Goal: Task Accomplishment & Management: Complete application form

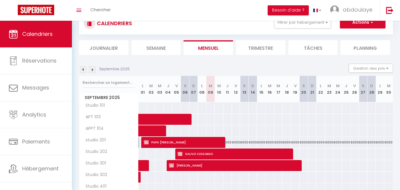
scroll to position [36, 0]
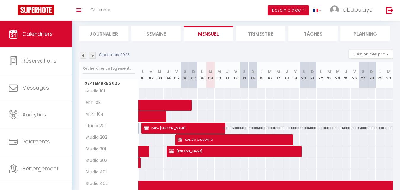
click at [138, 166] on div at bounding box center [142, 162] width 9 height 11
click at [140, 166] on link at bounding box center [140, 162] width 3 height 11
select select "OK"
select select "KO"
select select "0"
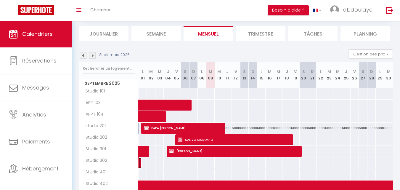
select select "0"
select select "1"
select select
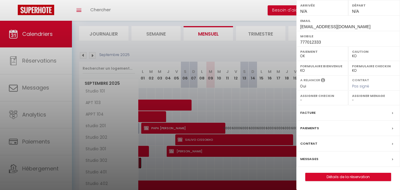
scroll to position [96, 0]
click at [337, 174] on link "Détails de la réservation" at bounding box center [348, 177] width 85 height 8
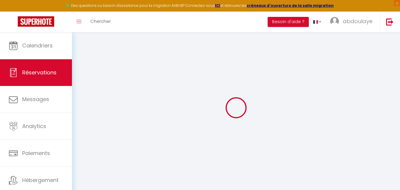
type input "ENTREPRISE"
type input "ESEVEM"
type input "[EMAIL_ADDRESS][DOMAIN_NAME]"
type input "777012333"
select select "JP"
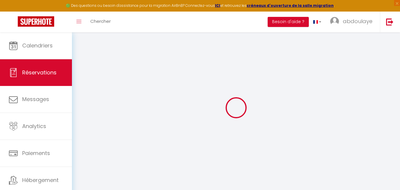
select select "44424"
select select "1"
type input "Ven 01 Août 2025"
select select
type input "Lun 01 Septembre 2025"
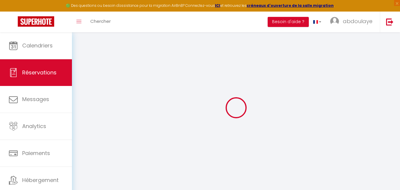
select select
type input "1"
select select "12"
select select
checkbox input "false"
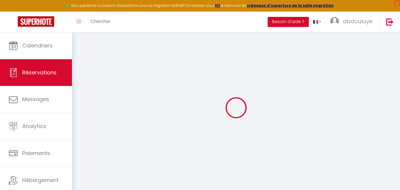
type input "0"
select select
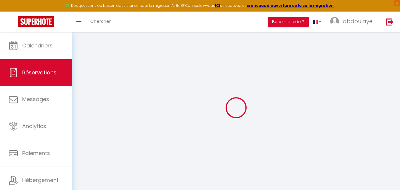
select select
select select "14"
checkbox input "false"
select select
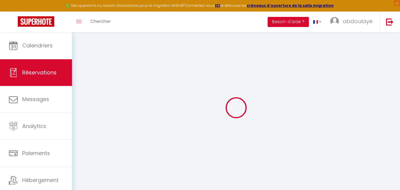
checkbox input "false"
select select
checkbox input "false"
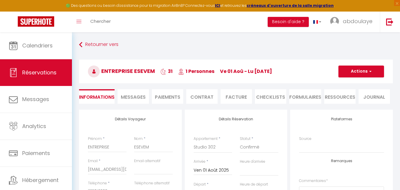
select select
checkbox input "false"
select select
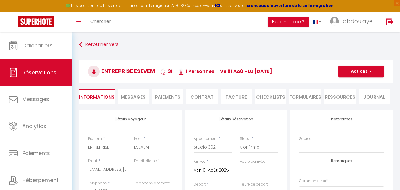
checkbox input "false"
select select
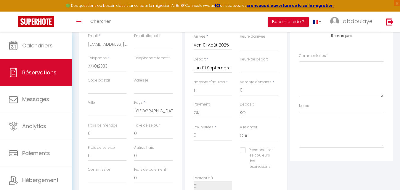
scroll to position [119, 0]
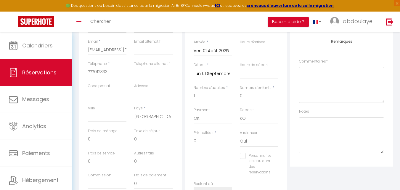
click at [225, 76] on input "Lun 01 Septembre 2025" at bounding box center [213, 74] width 39 height 8
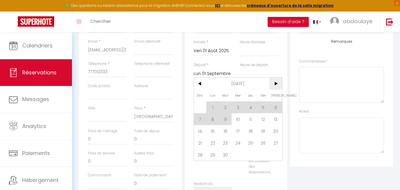
click at [272, 82] on span ">" at bounding box center [276, 84] width 13 height 12
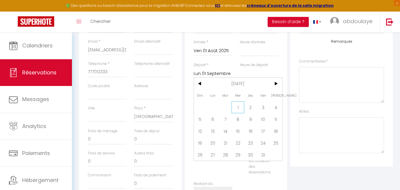
click at [239, 105] on span "1" at bounding box center [238, 107] width 13 height 12
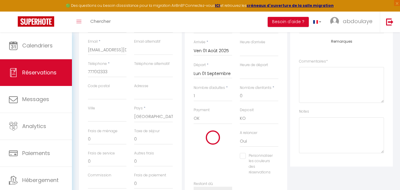
select select
type input "Mer 01 Octobre 2025"
select select
checkbox input "false"
select select
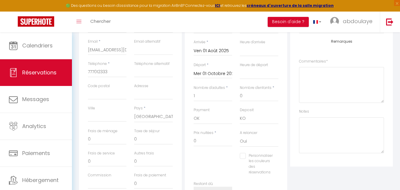
select select
checkbox input "false"
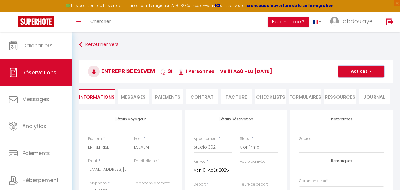
click at [345, 74] on button "Actions" at bounding box center [362, 72] width 46 height 12
click at [341, 81] on link "Enregistrer" at bounding box center [355, 85] width 47 height 8
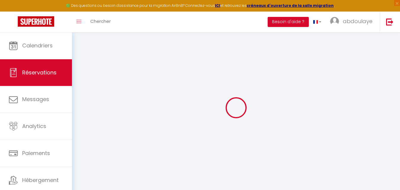
select select "not_cancelled"
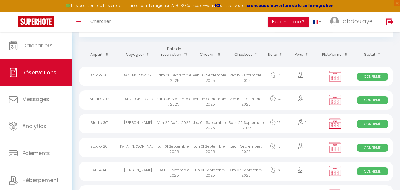
scroll to position [36, 0]
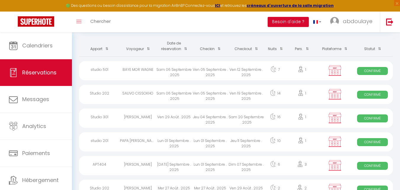
click at [257, 93] on div "Ven 19 Septembre . 2025" at bounding box center [247, 94] width 36 height 19
select select "OK"
select select "KO"
select select "0"
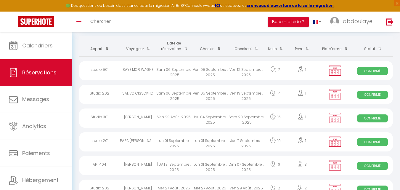
select select "1"
select select
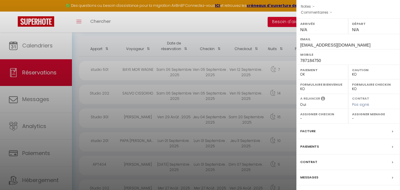
scroll to position [86, 0]
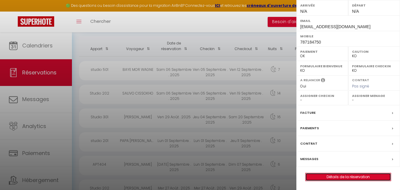
click at [341, 176] on link "Détails de la réservation" at bounding box center [348, 177] width 85 height 8
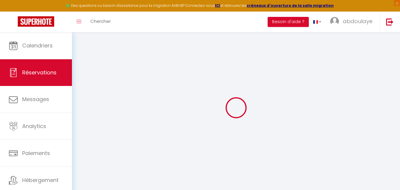
type input "SALIVO"
type input "CISSOKHO"
type input "[EMAIL_ADDRESS][DOMAIN_NAME]"
type input "787184750"
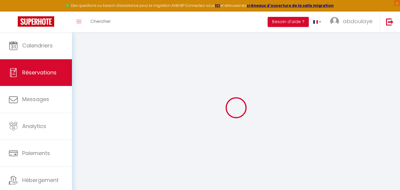
type input "11000"
type input "yoff"
type input "[GEOGRAPHIC_DATA]"
select select "SN"
select select "44427"
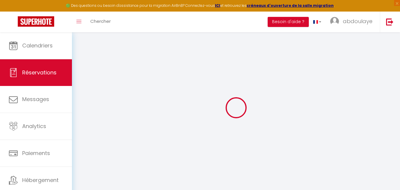
select select "1"
type input "Ven 05 Septembre 2025"
select select
type input "Ven 19 Septembre 2025"
select select
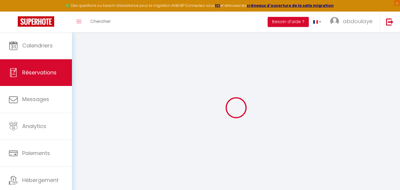
type input "1"
select select "12"
select select
type input "33333"
checkbox input "false"
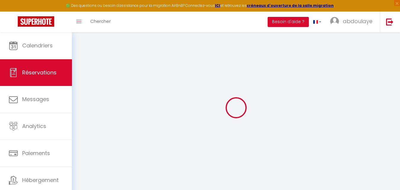
type input "0"
select select
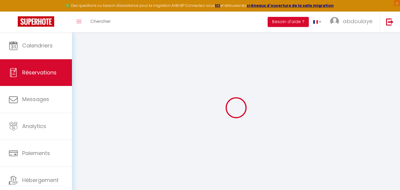
select select
select select "14"
checkbox input "false"
select select
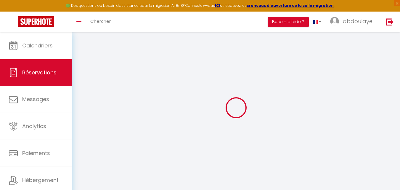
checkbox input "false"
select select
checkbox input "false"
select select
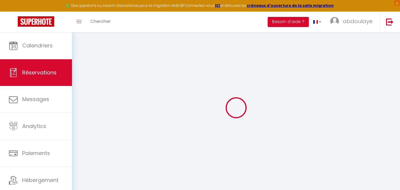
select select
checkbox input "false"
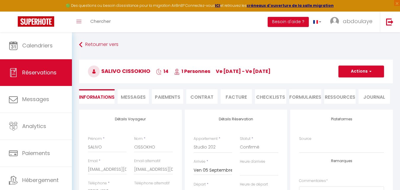
select select
checkbox input "false"
select select
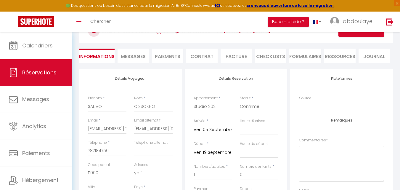
scroll to position [47, 0]
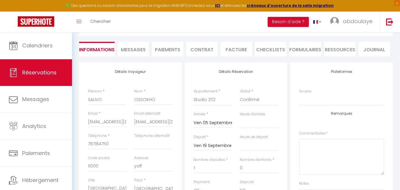
click at [224, 146] on input "Ven 19 Septembre 2025" at bounding box center [213, 146] width 39 height 8
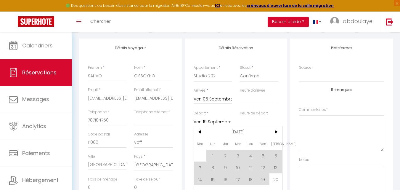
scroll to position [83, 0]
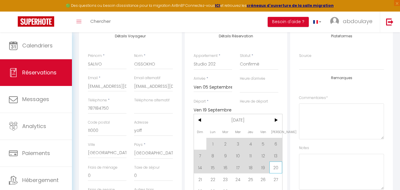
click at [277, 165] on span "20" at bounding box center [276, 168] width 13 height 12
select select
type input "Sam 20 Septembre 2025"
select select
checkbox input "false"
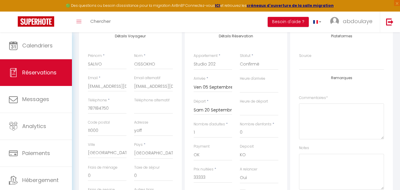
select select
type input "0"
checkbox input "false"
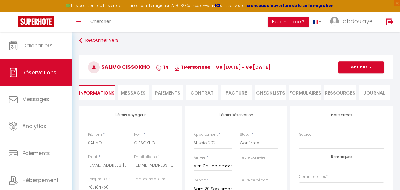
scroll to position [0, 0]
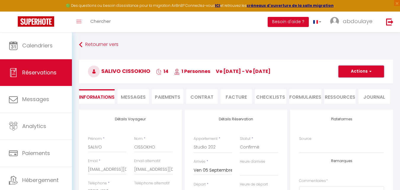
click at [354, 72] on button "Actions" at bounding box center [362, 72] width 46 height 12
click at [346, 84] on link "Enregistrer" at bounding box center [355, 85] width 47 height 8
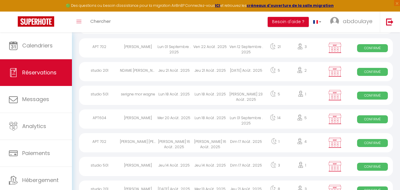
scroll to position [233, 0]
